Goal: Transaction & Acquisition: Purchase product/service

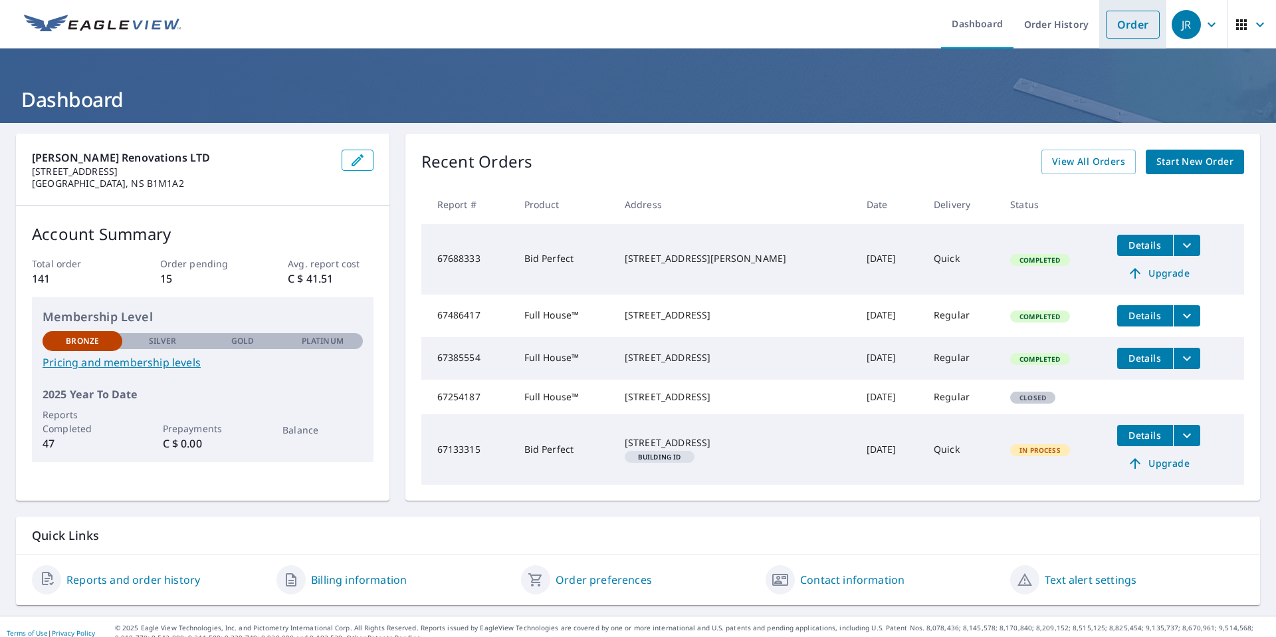
click at [617, 23] on link "Order" at bounding box center [1133, 25] width 54 height 28
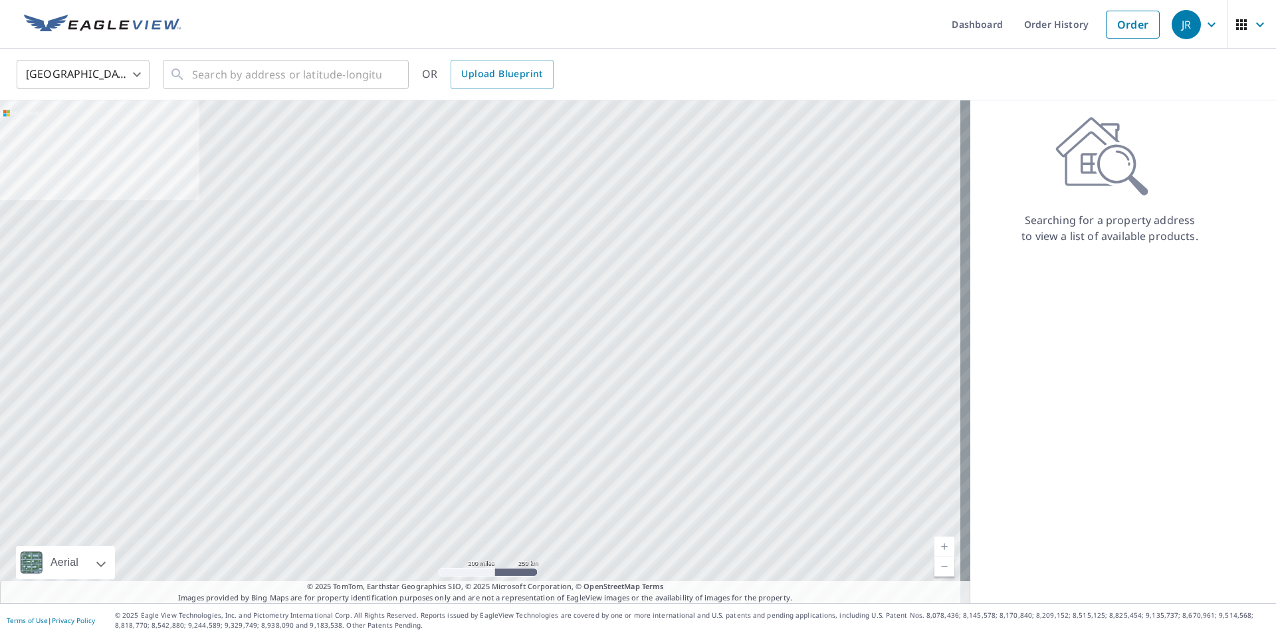
click at [91, 75] on body "[PERSON_NAME] Dashboard Order History Order JR United States US ​ ​ OR Upload B…" at bounding box center [638, 318] width 1276 height 637
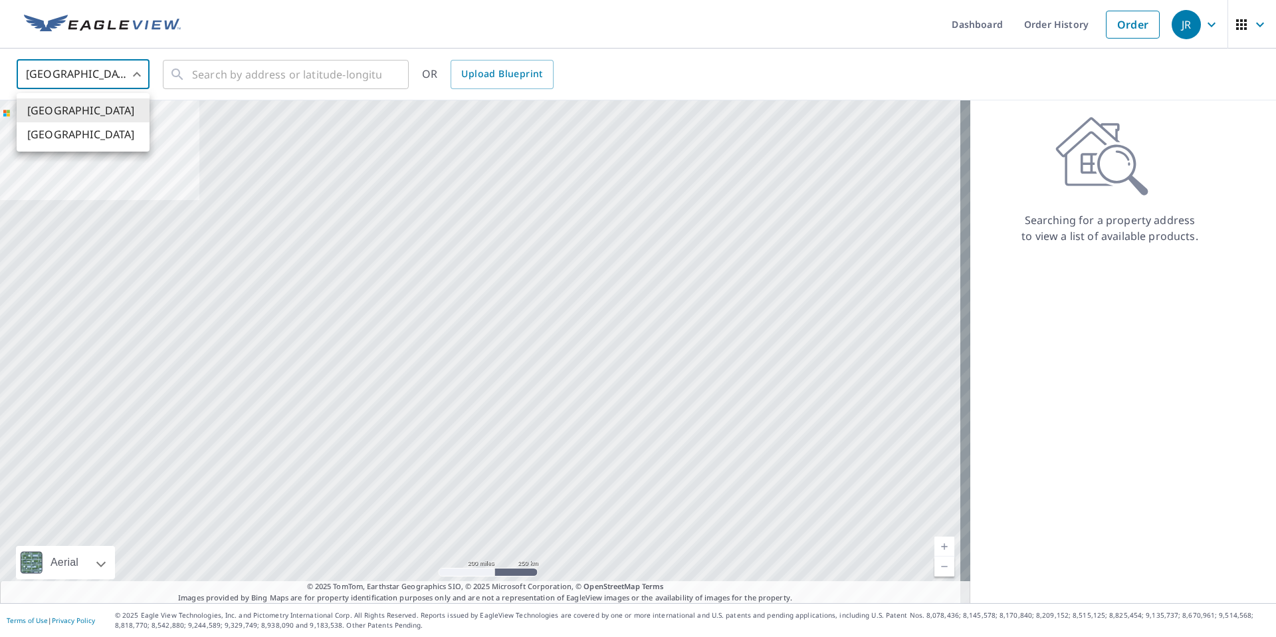
click at [80, 130] on li "[GEOGRAPHIC_DATA]" at bounding box center [83, 134] width 133 height 24
type input "CA"
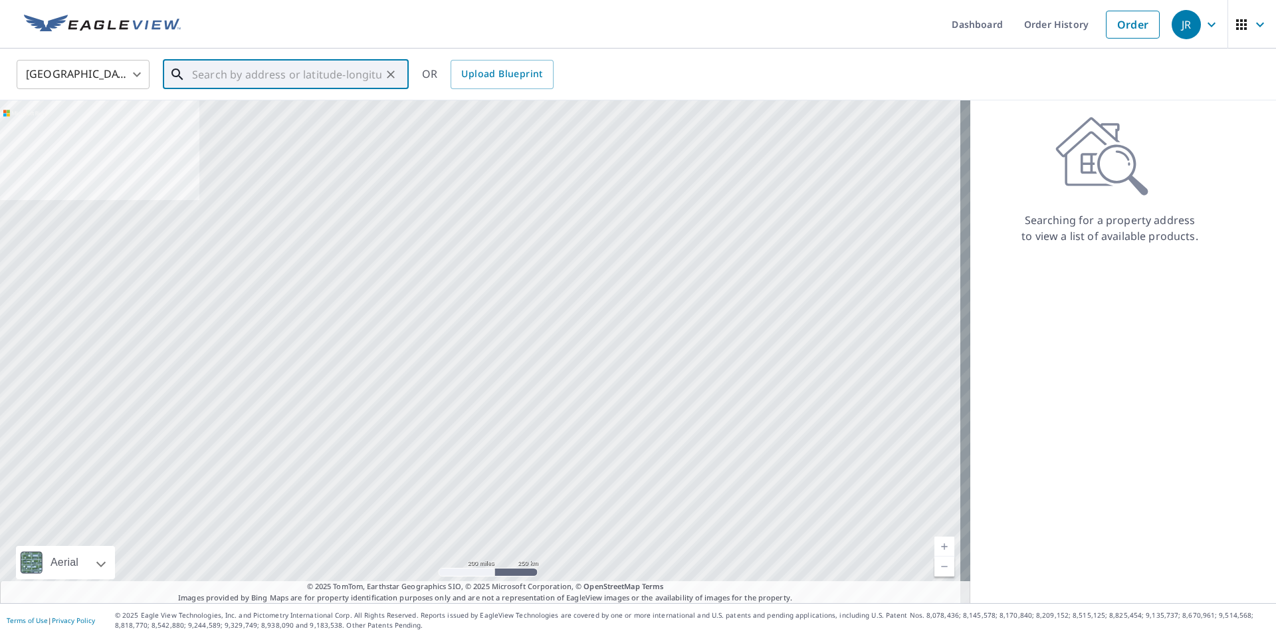
click at [197, 83] on input "text" at bounding box center [286, 74] width 189 height 37
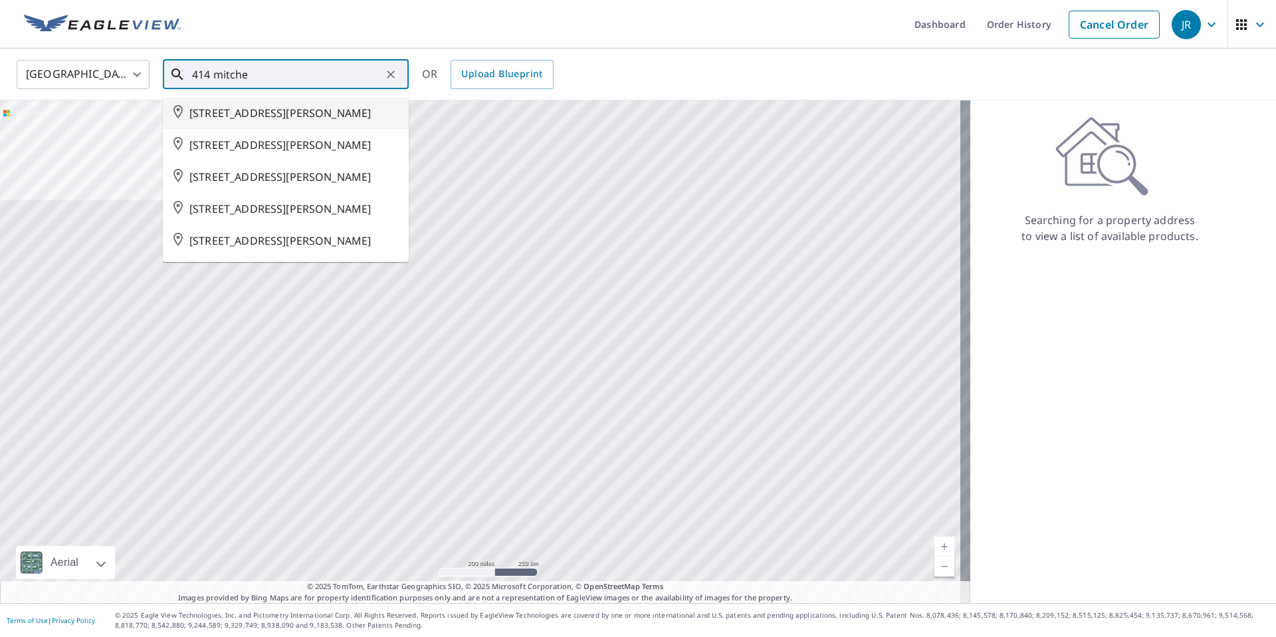
click at [246, 120] on span "[STREET_ADDRESS][PERSON_NAME]" at bounding box center [293, 113] width 209 height 16
type input "[STREET_ADDRESS][PERSON_NAME]"
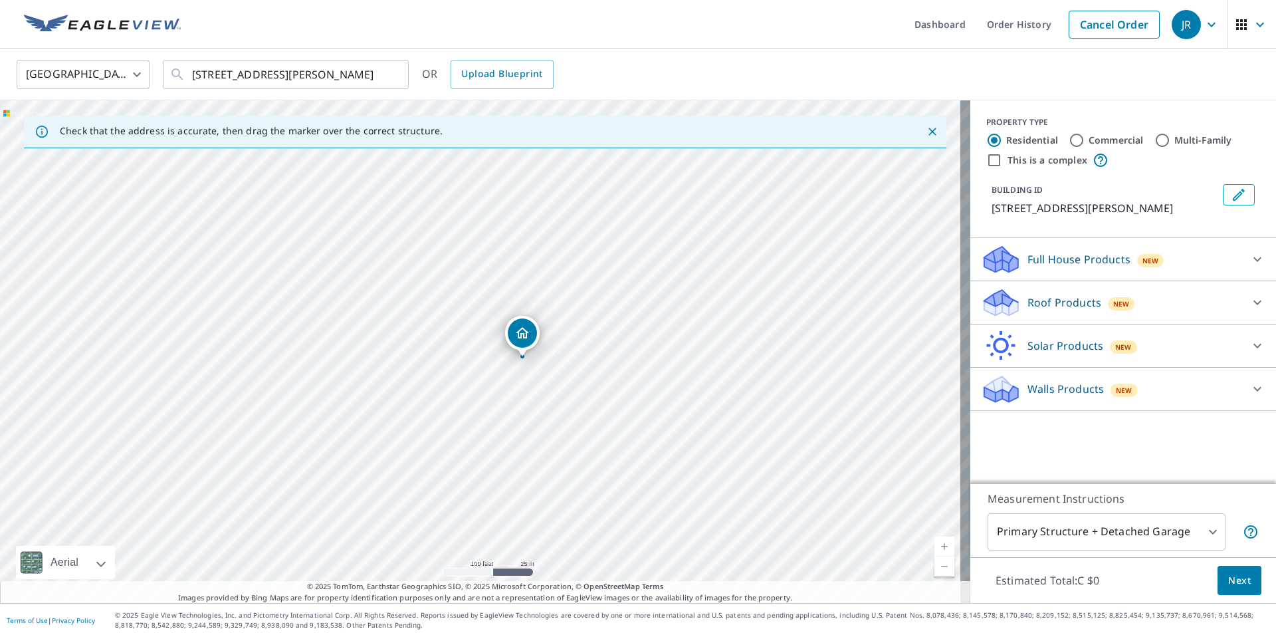
drag, startPoint x: 406, startPoint y: 255, endPoint x: 559, endPoint y: 304, distance: 160.5
click at [560, 302] on div "[STREET_ADDRESS][PERSON_NAME]" at bounding box center [485, 351] width 970 height 502
drag, startPoint x: 500, startPoint y: 374, endPoint x: 470, endPoint y: 373, distance: 29.9
click at [617, 267] on icon at bounding box center [1257, 259] width 16 height 16
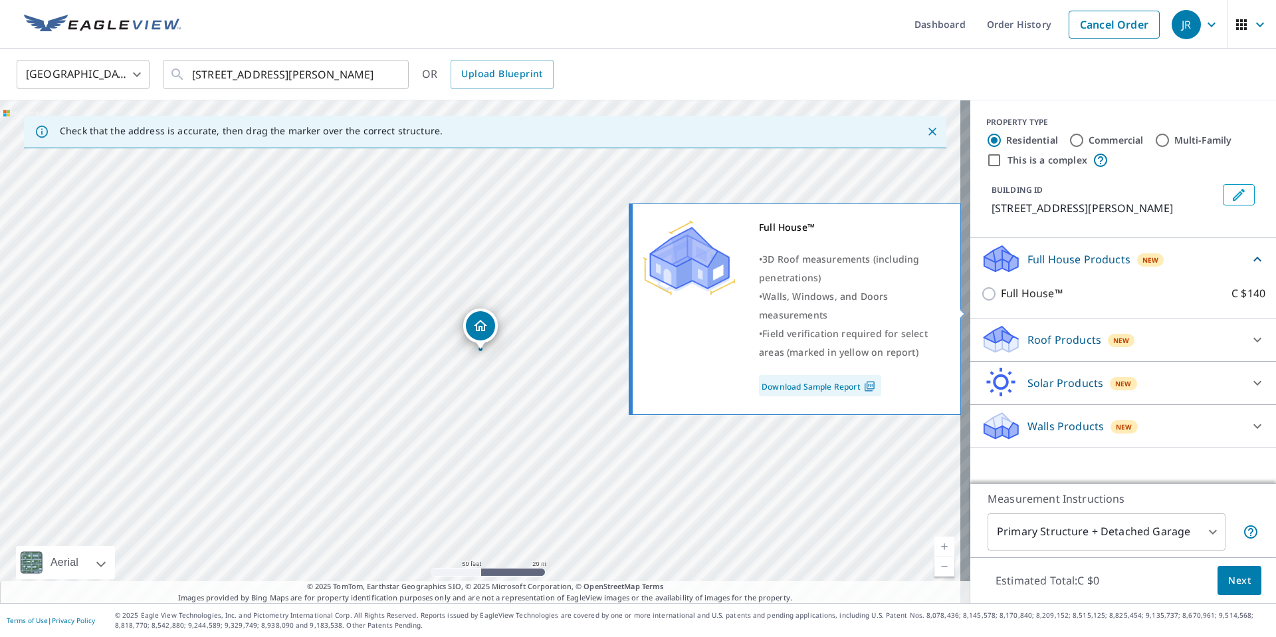
click at [617, 302] on input "Full House™ C $140" at bounding box center [991, 294] width 20 height 16
checkbox input "true"
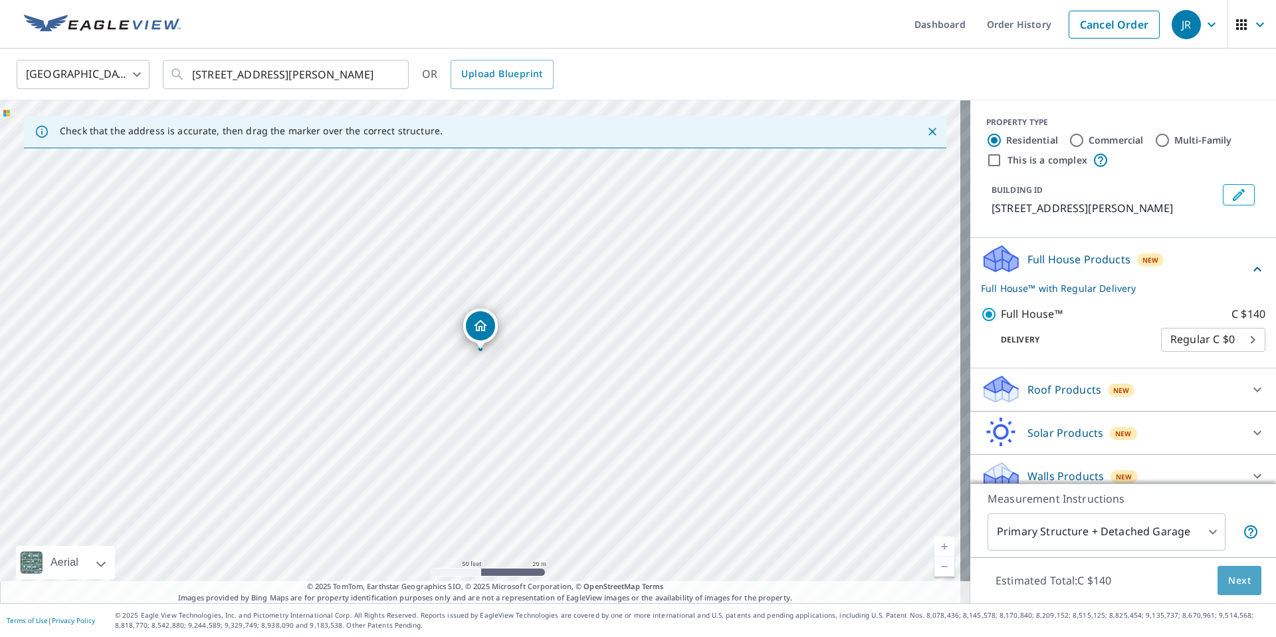
click at [617, 579] on span "Next" at bounding box center [1239, 580] width 23 height 17
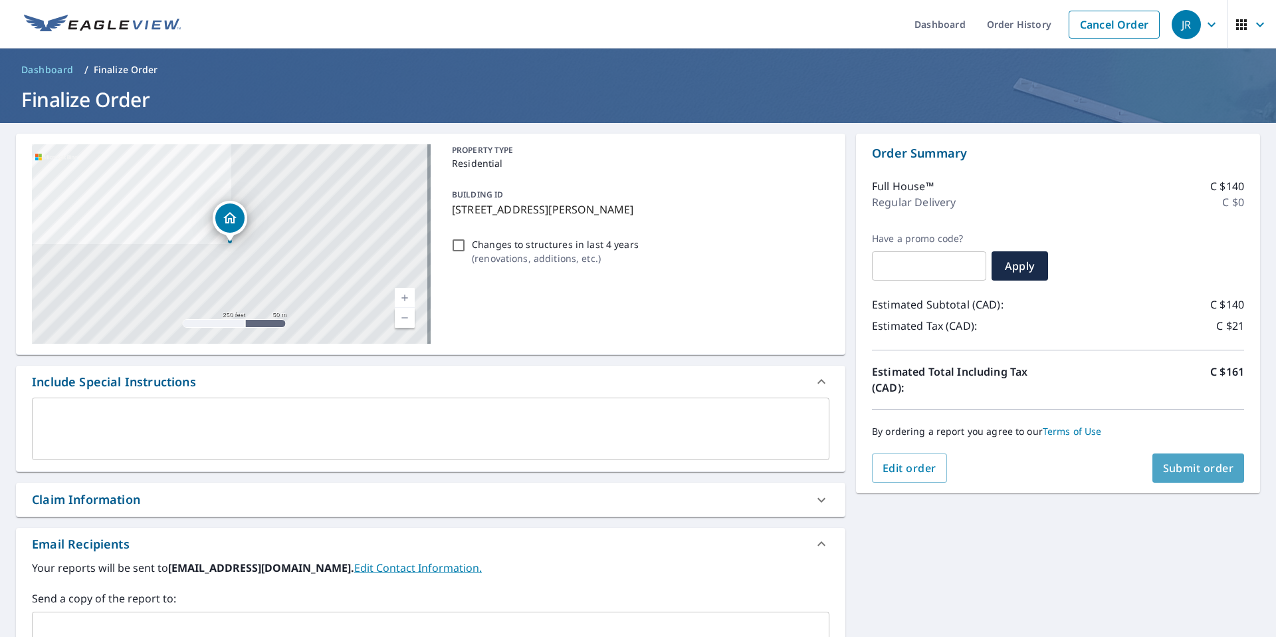
click at [617, 468] on span "Submit order" at bounding box center [1198, 467] width 71 height 15
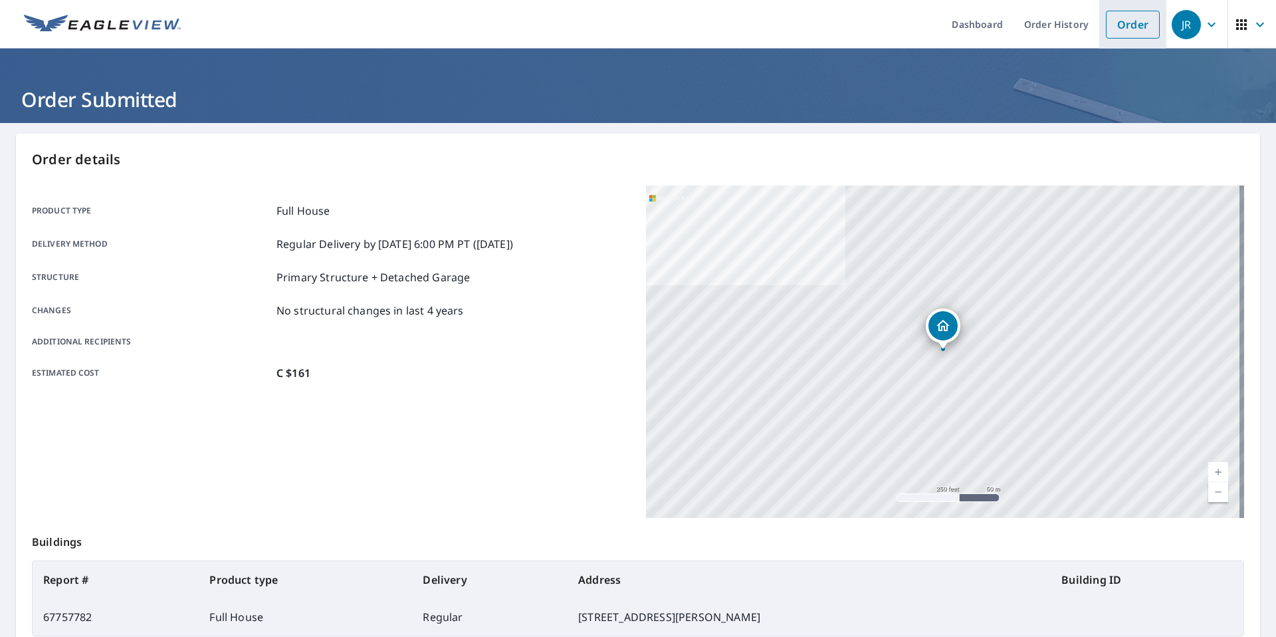
click at [617, 28] on link "Order" at bounding box center [1133, 25] width 54 height 28
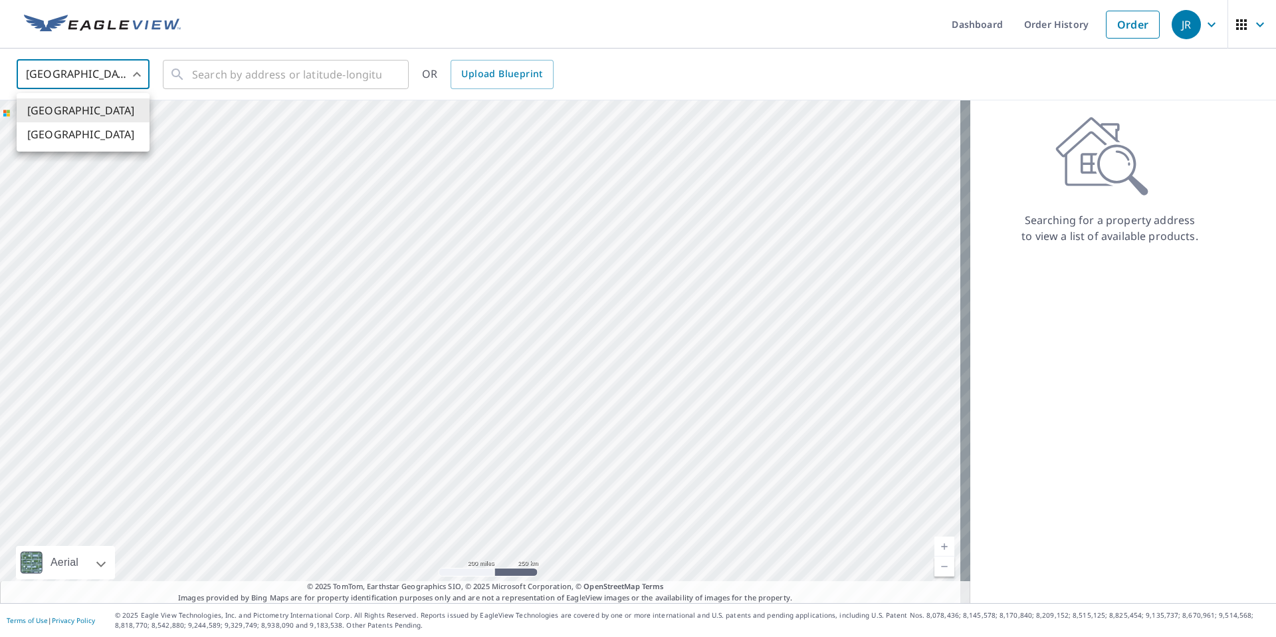
click at [136, 72] on body "[PERSON_NAME] Dashboard Order History Order JR United States US ​ ​ OR Upload B…" at bounding box center [638, 318] width 1276 height 637
click at [70, 135] on li "[GEOGRAPHIC_DATA]" at bounding box center [83, 134] width 133 height 24
type input "CA"
click at [218, 72] on input "text" at bounding box center [286, 74] width 189 height 37
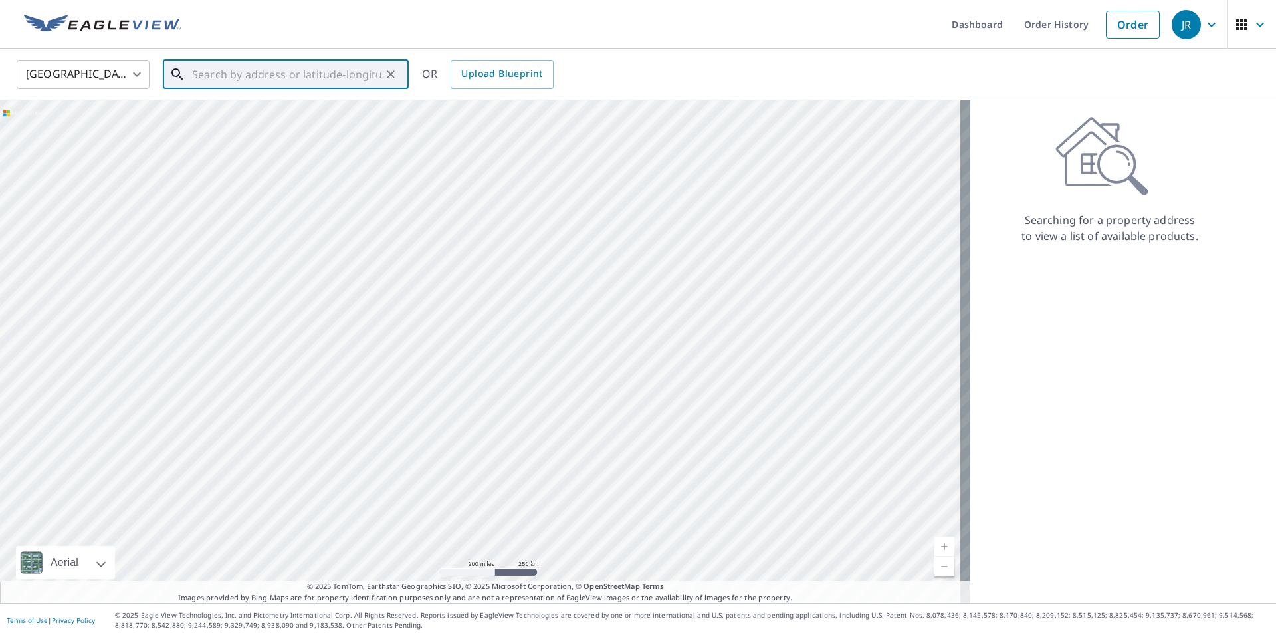
click at [217, 77] on input "text" at bounding box center [286, 74] width 189 height 37
click at [211, 112] on span "[STREET_ADDRESS]" at bounding box center [293, 113] width 209 height 16
type input "[STREET_ADDRESS]"
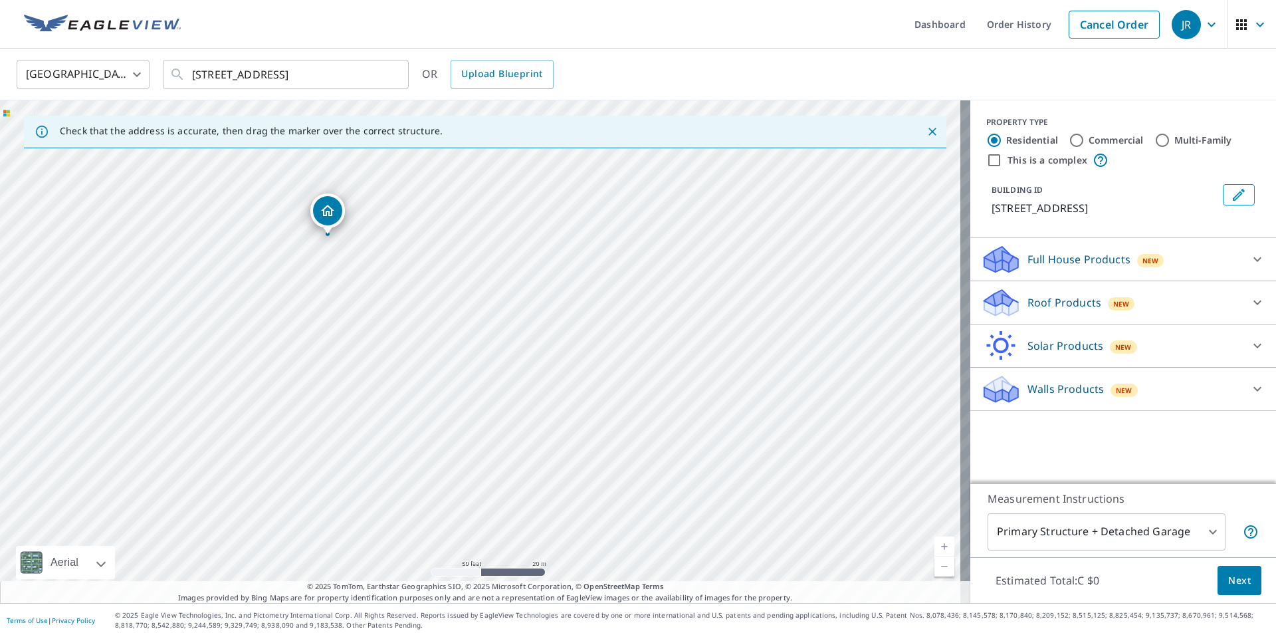
drag, startPoint x: 363, startPoint y: 228, endPoint x: 324, endPoint y: 211, distance: 42.8
click at [617, 267] on p "Full House Products" at bounding box center [1078, 259] width 103 height 16
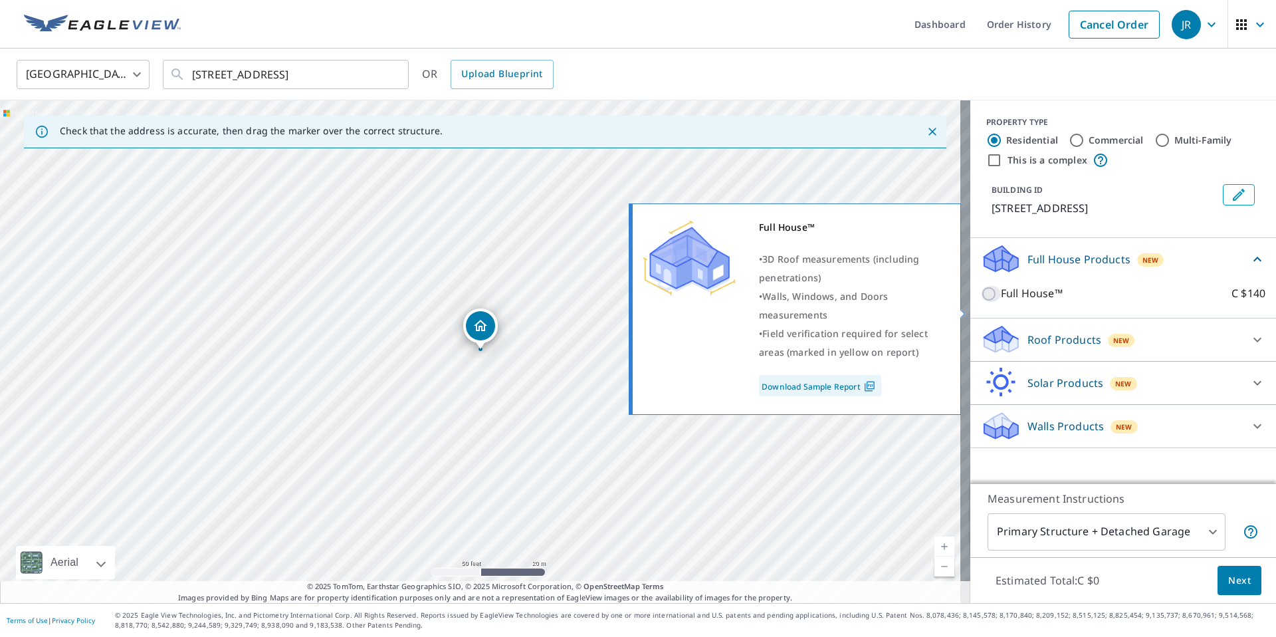
click at [617, 302] on input "Full House™ C $140" at bounding box center [991, 294] width 20 height 16
checkbox input "true"
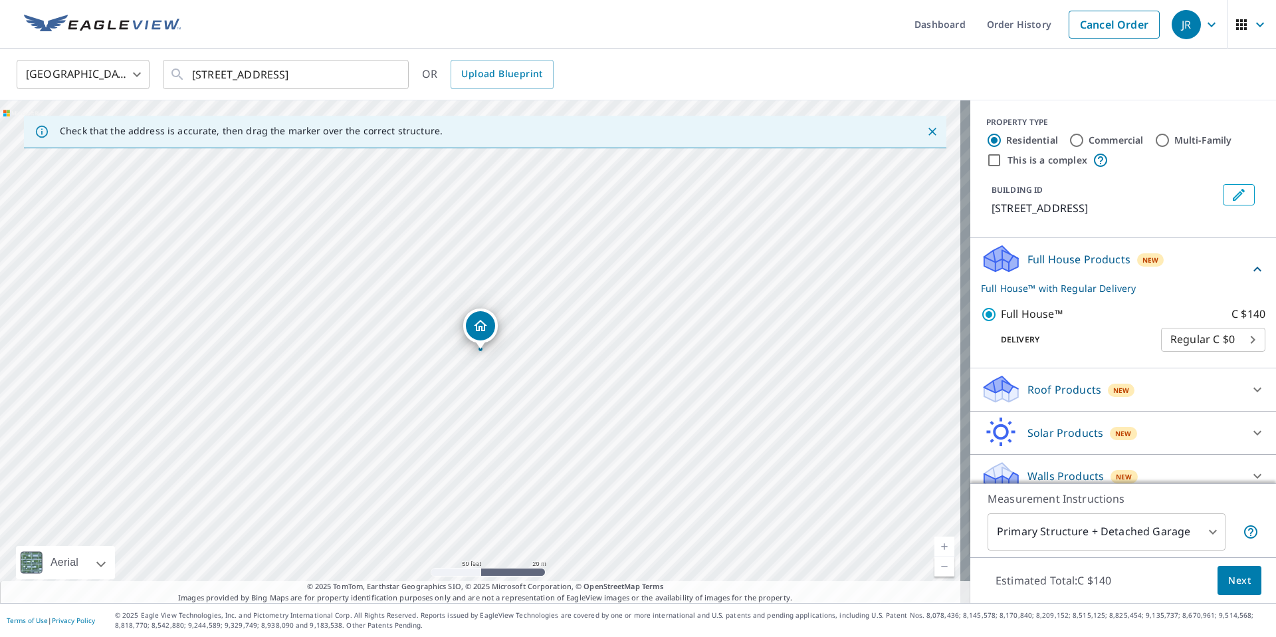
click at [617, 575] on span "Next" at bounding box center [1239, 580] width 23 height 17
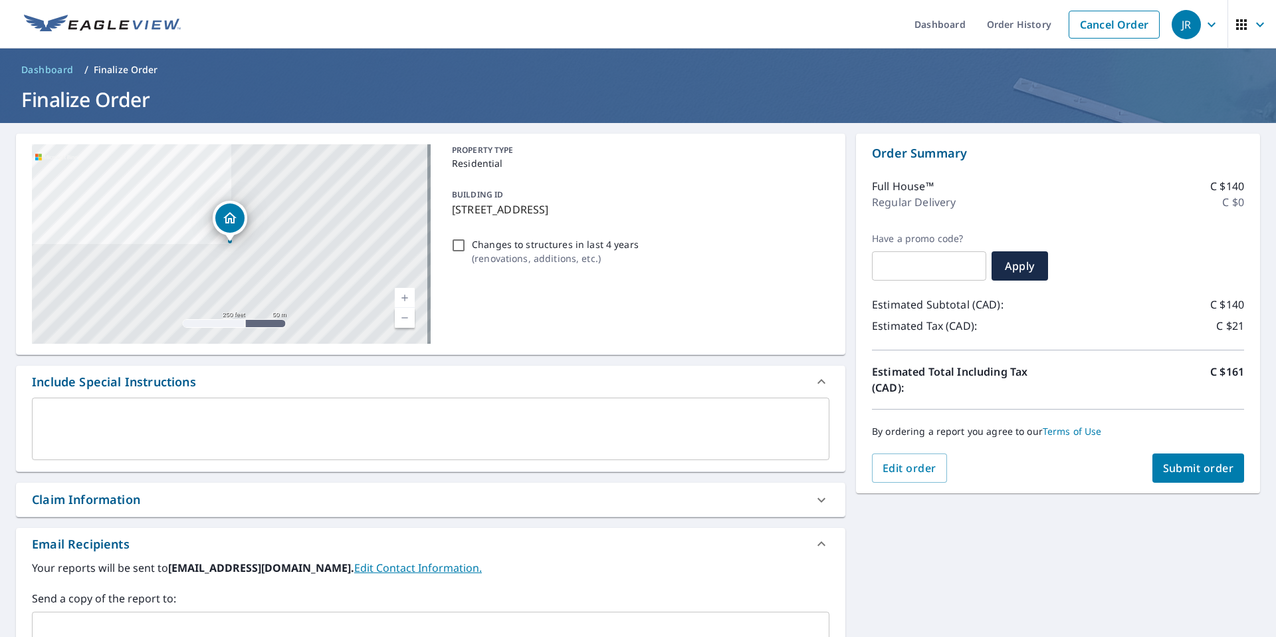
click at [617, 467] on span "Submit order" at bounding box center [1198, 467] width 71 height 15
